Goal: Find specific page/section: Find specific page/section

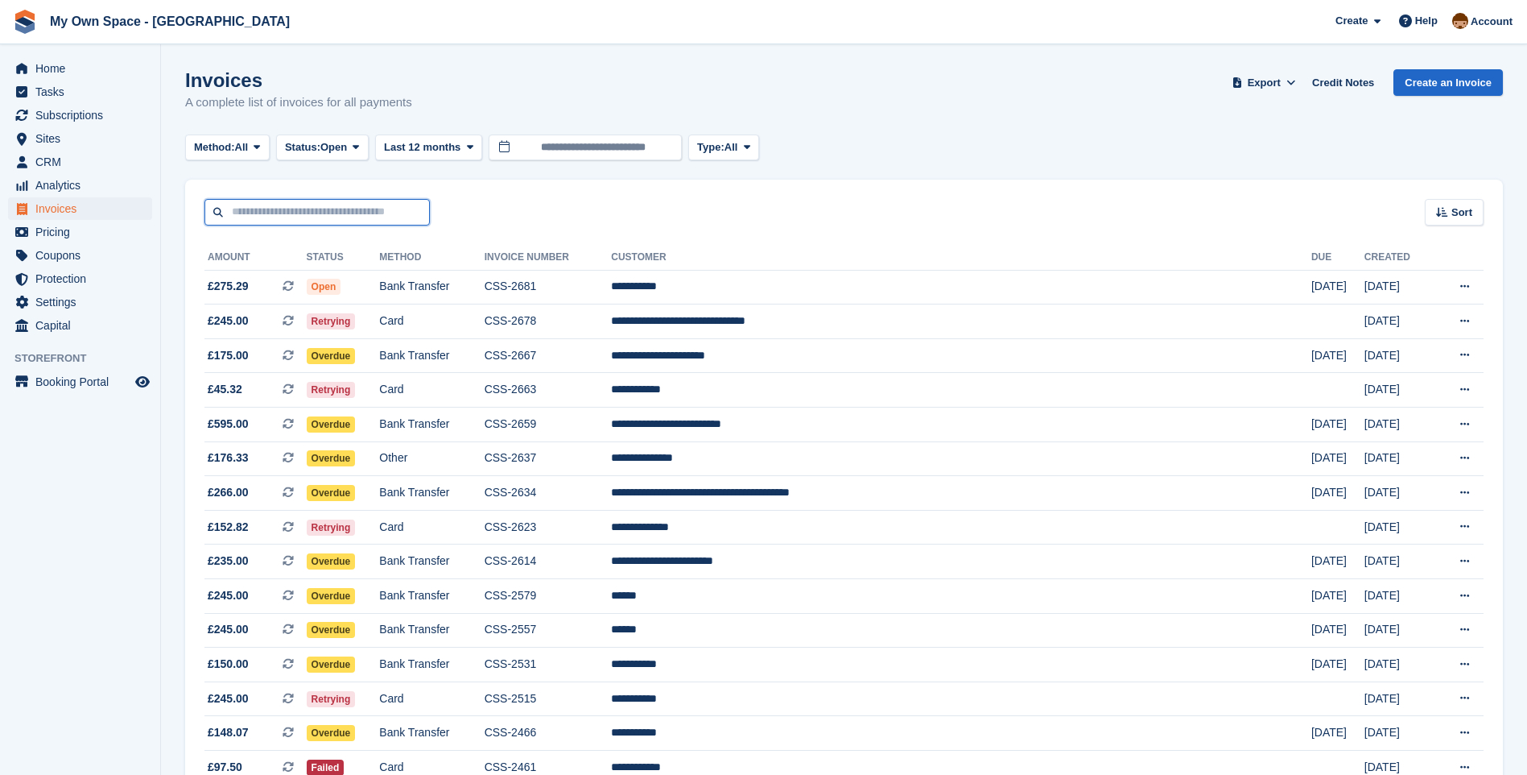
click at [234, 212] on input "text" at bounding box center [317, 212] width 225 height 27
type input "****"
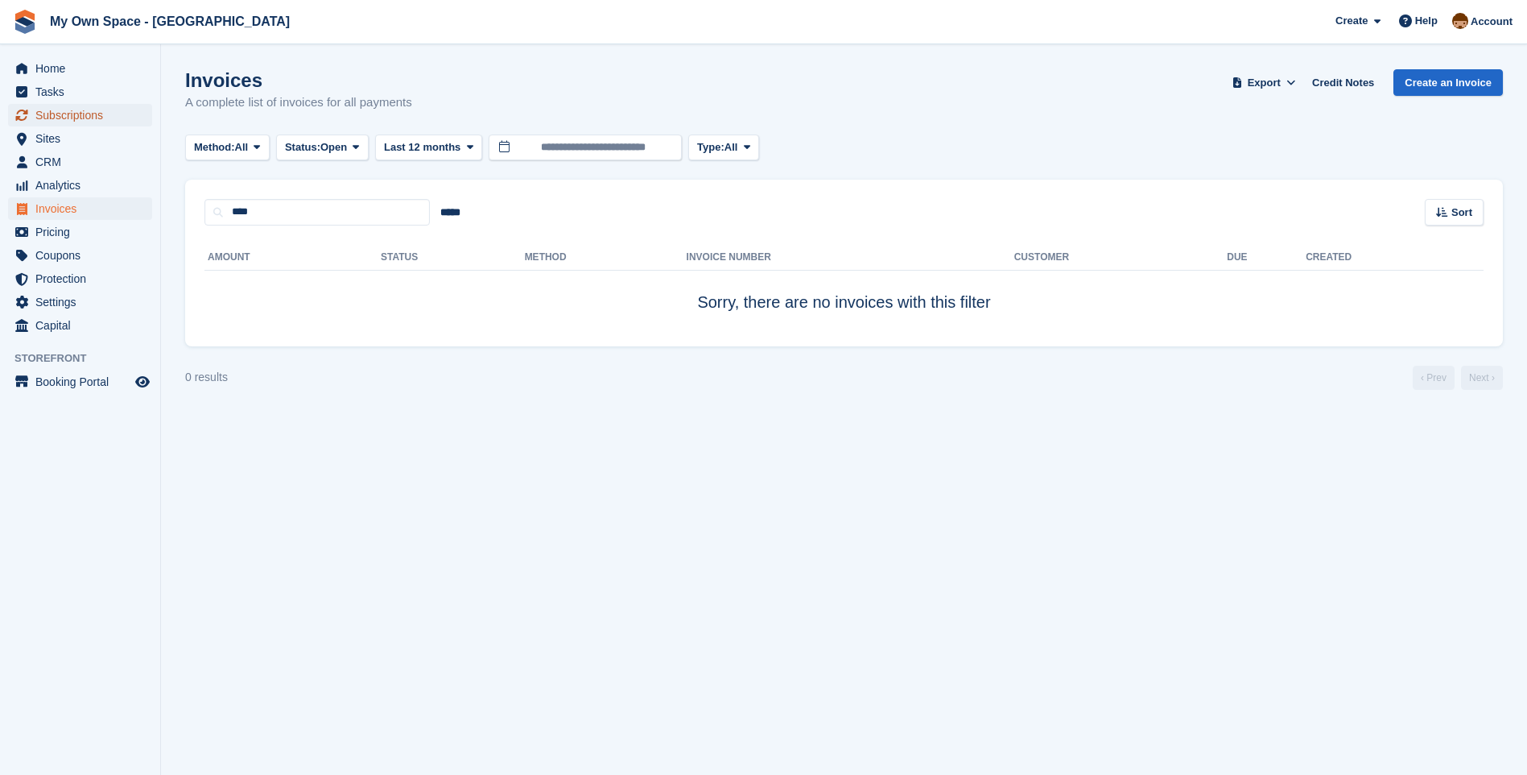
click at [81, 118] on span "Subscriptions" at bounding box center [83, 115] width 97 height 23
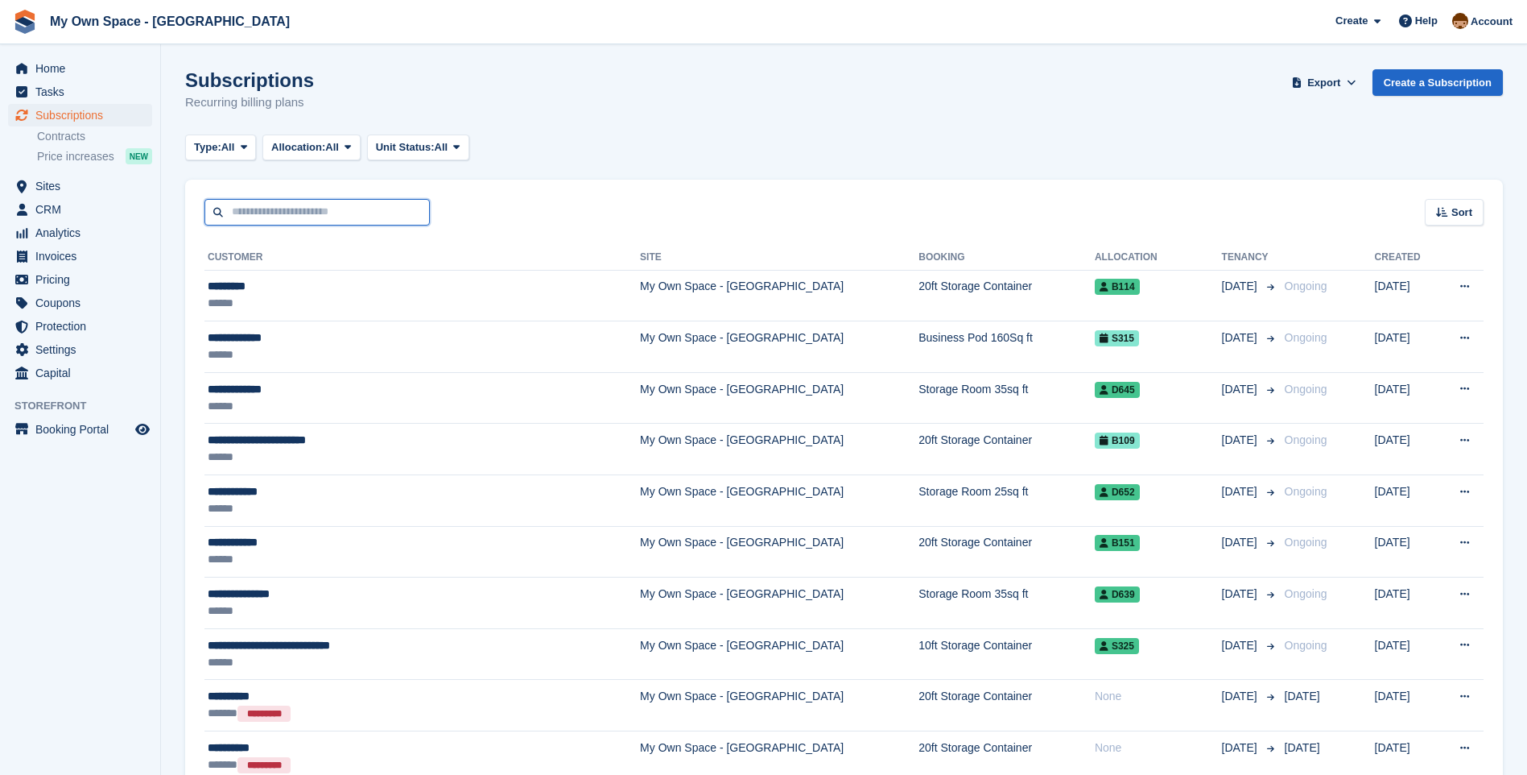
click at [245, 218] on input "text" at bounding box center [317, 212] width 225 height 27
type input "****"
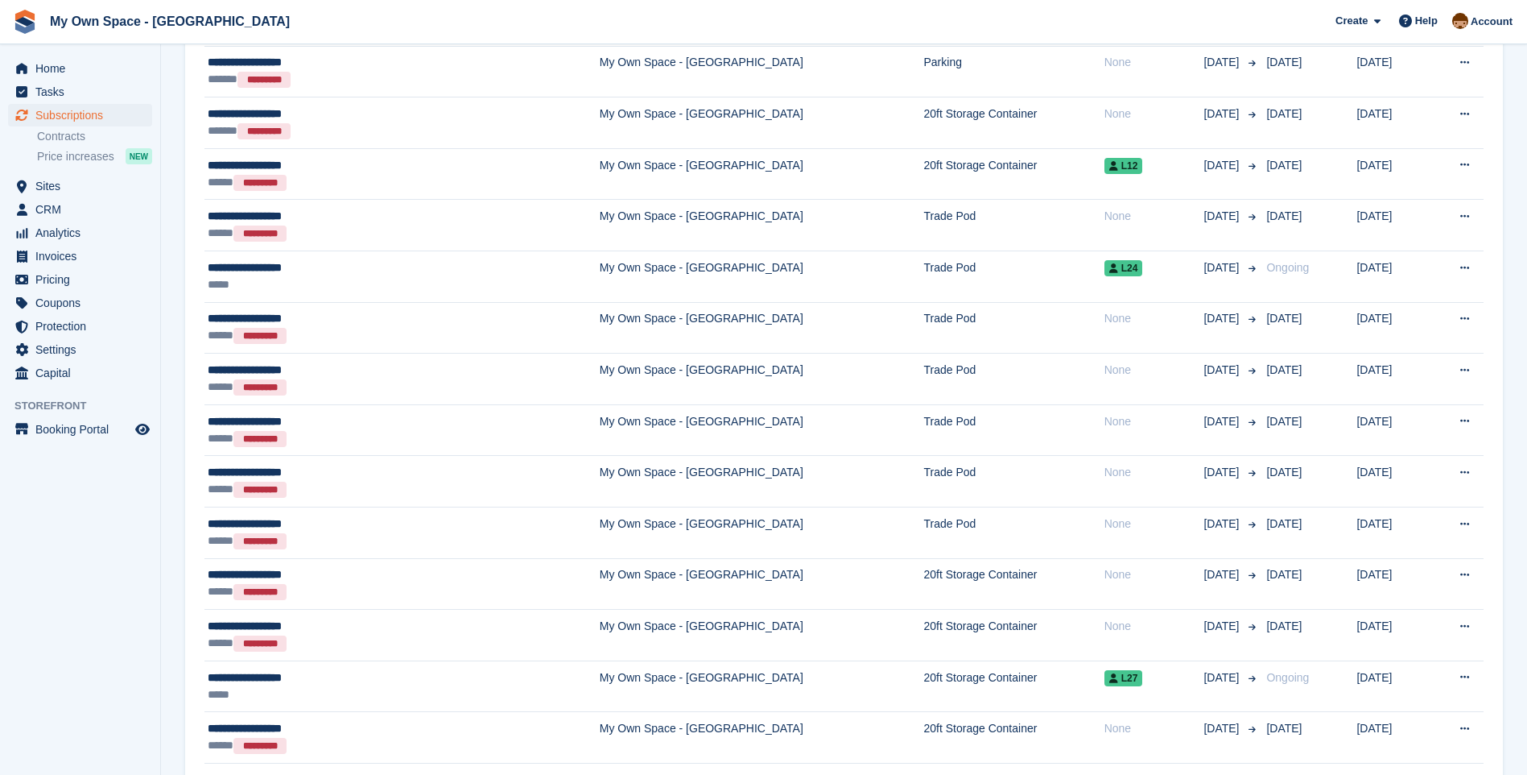
scroll to position [219, 0]
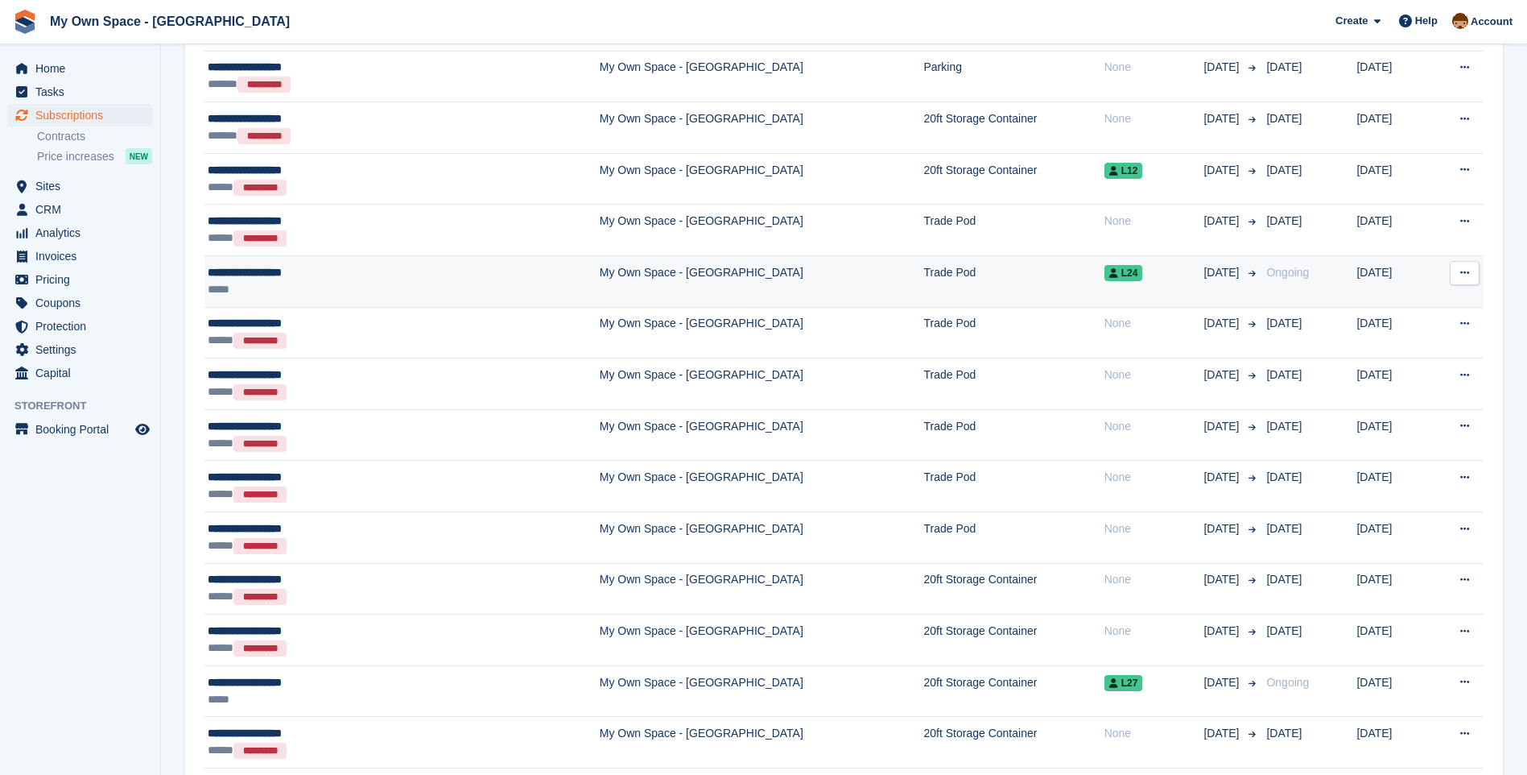
click at [600, 275] on td "My Own Space - [GEOGRAPHIC_DATA]" at bounding box center [762, 282] width 324 height 52
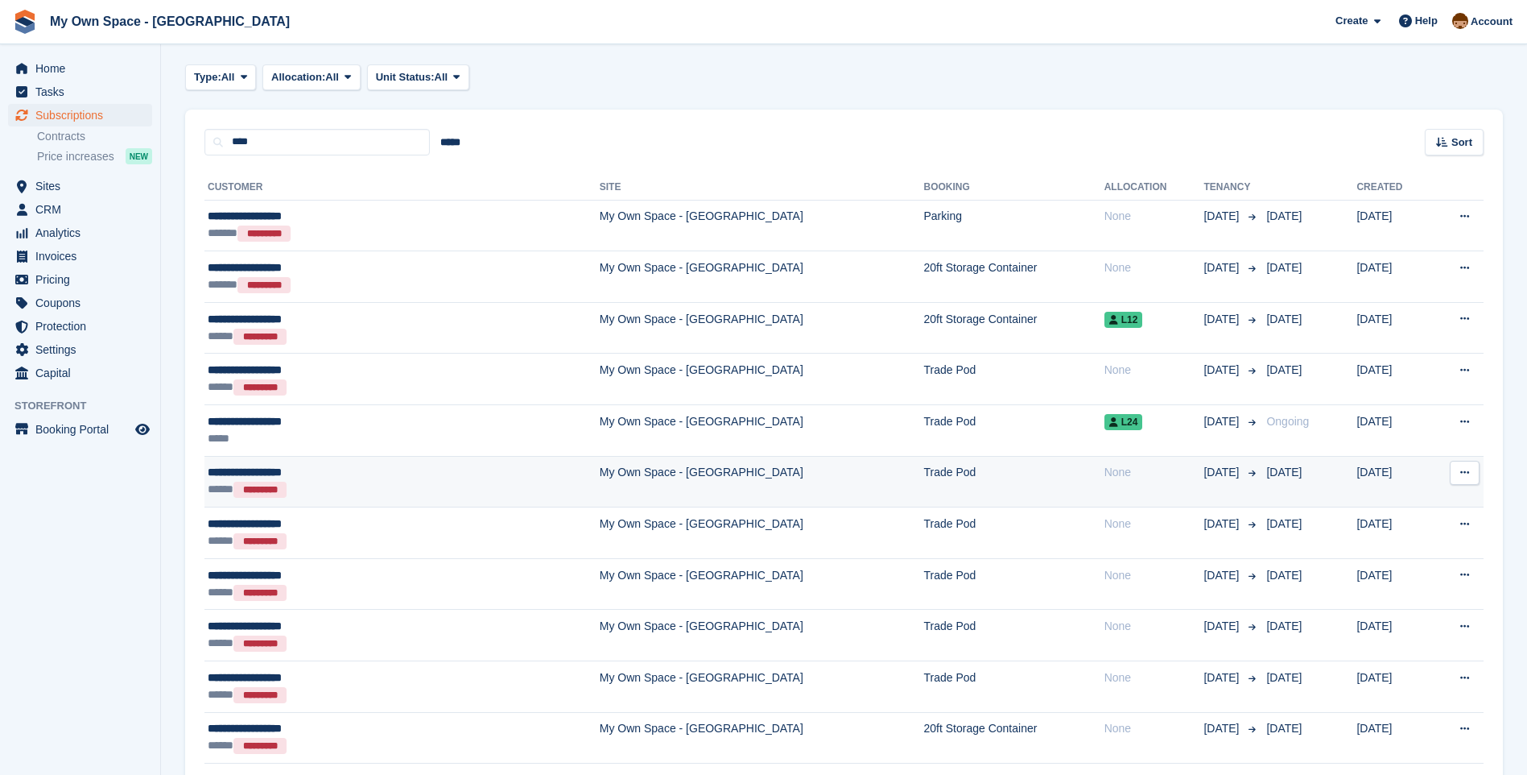
scroll to position [0, 0]
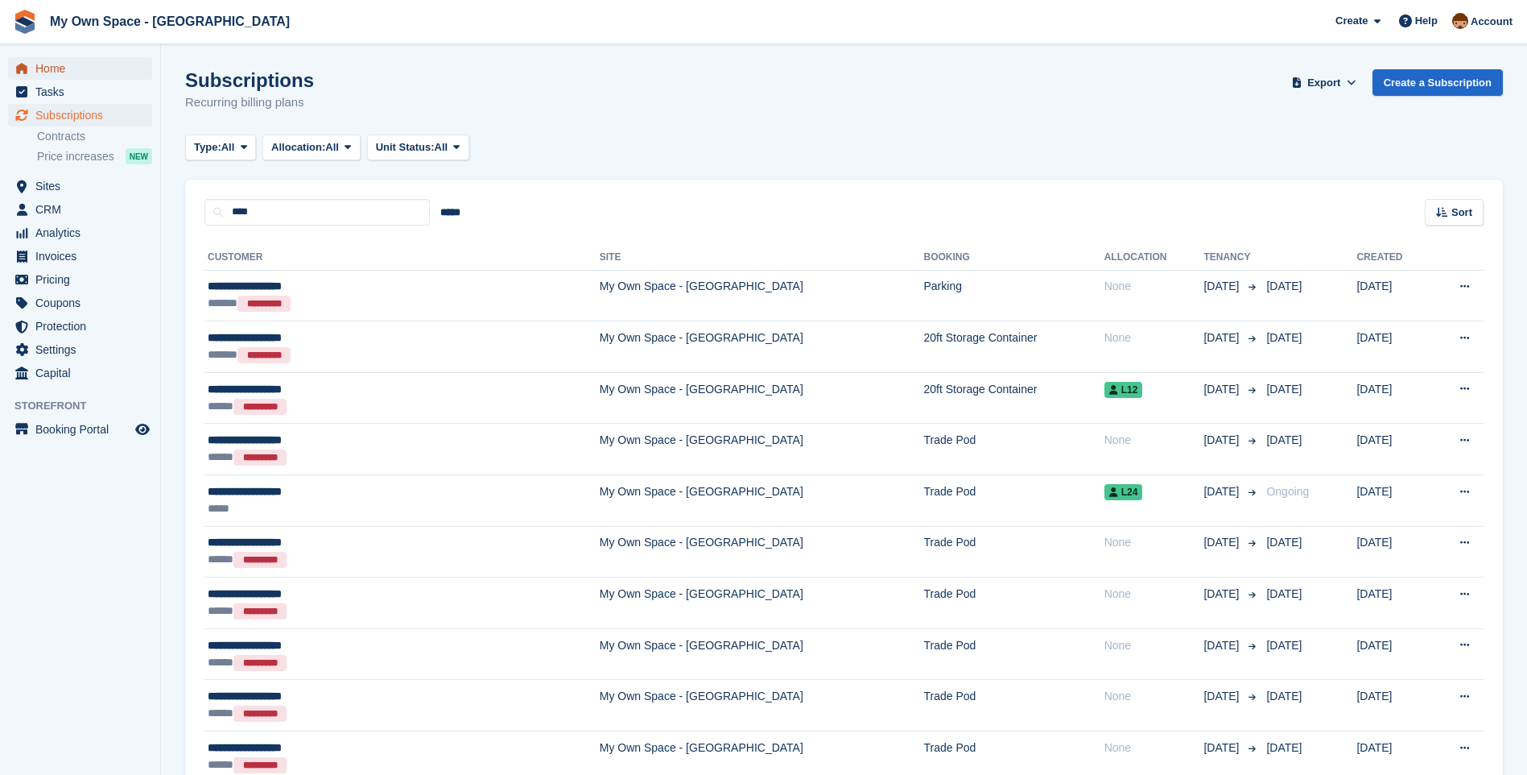
click at [63, 67] on span "Home" at bounding box center [83, 68] width 97 height 23
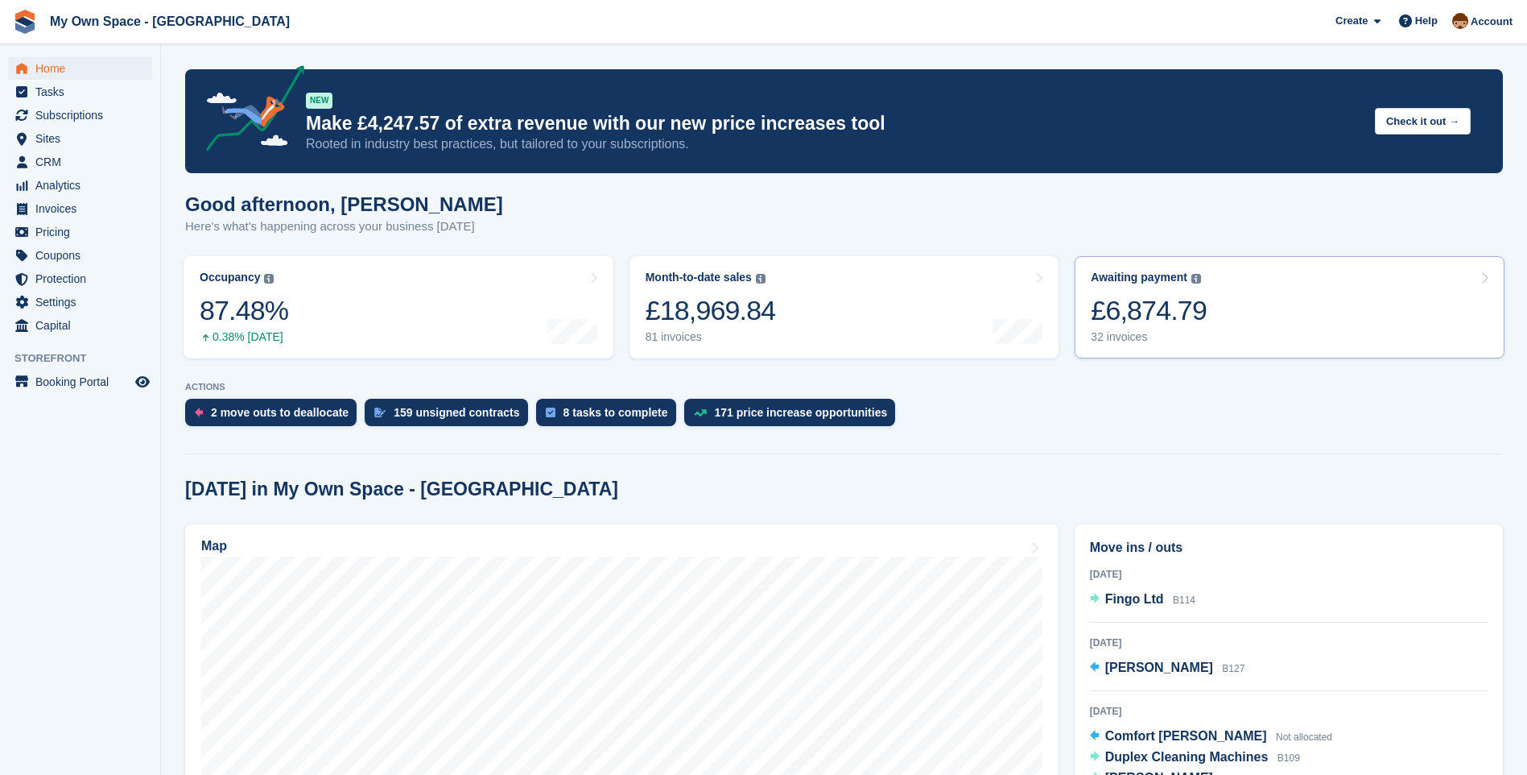
click at [1113, 337] on div "32 invoices" at bounding box center [1149, 337] width 116 height 14
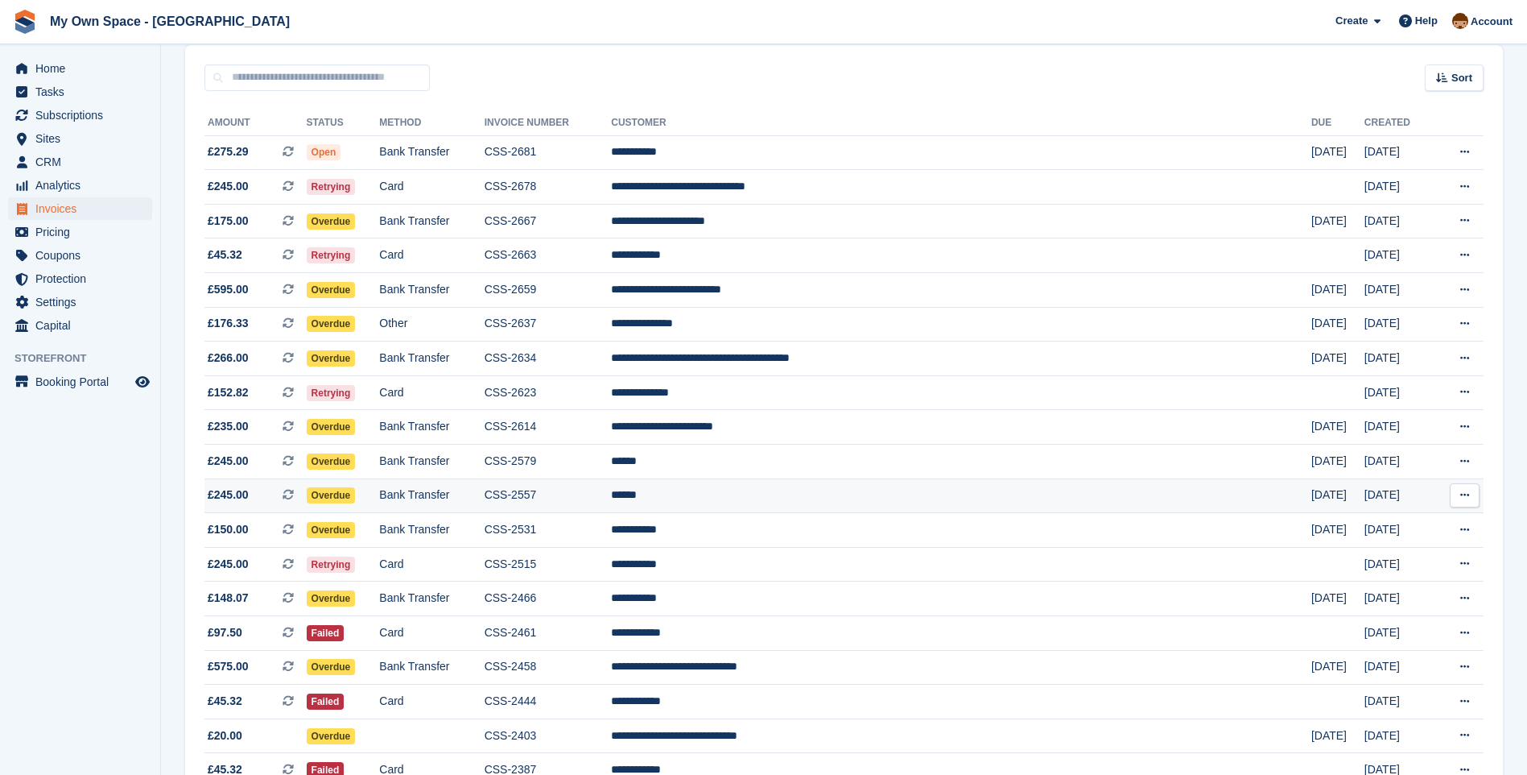
scroll to position [110, 0]
